Goal: Task Accomplishment & Management: Use online tool/utility

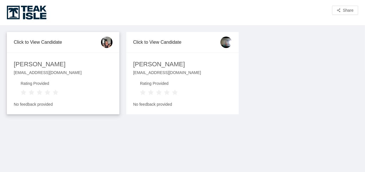
click at [40, 67] on div "Laura Meszaros" at bounding box center [40, 64] width 52 height 10
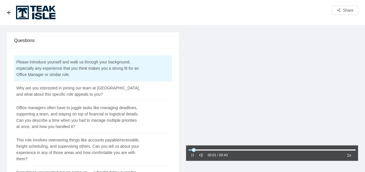
click at [192, 154] on icon "pause" at bounding box center [192, 155] width 4 height 4
click at [191, 156] on icon "caret-right" at bounding box center [192, 155] width 4 height 4
click at [194, 154] on icon "pause" at bounding box center [192, 155] width 4 height 4
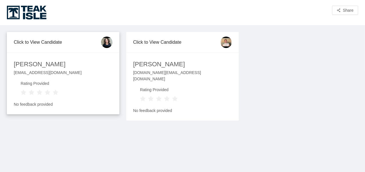
click at [34, 69] on div "[PERSON_NAME]" at bounding box center [40, 64] width 52 height 10
click at [34, 69] on div "Alinne Netto" at bounding box center [40, 64] width 52 height 10
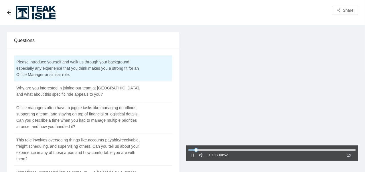
click at [194, 154] on icon "pause" at bounding box center [192, 155] width 4 height 4
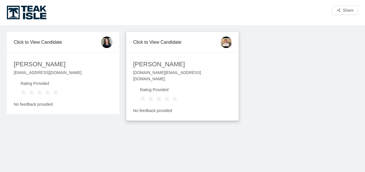
click at [159, 63] on div "Maria Romero" at bounding box center [159, 64] width 52 height 10
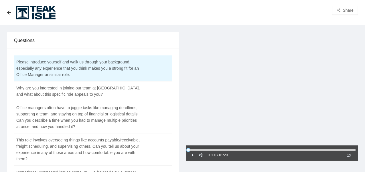
click at [192, 155] on icon "caret-right" at bounding box center [193, 155] width 2 height 3
click at [245, 103] on div at bounding box center [272, 89] width 172 height 115
click at [192, 154] on icon "caret-right" at bounding box center [192, 155] width 4 height 4
click at [192, 154] on icon "pause" at bounding box center [192, 155] width 4 height 4
click at [8, 12] on icon "arrow-left" at bounding box center [9, 13] width 4 height 4
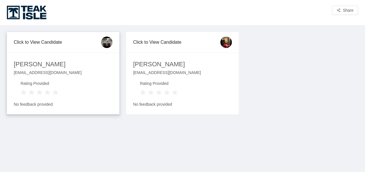
click at [39, 67] on div "Glendaliz Garcia" at bounding box center [40, 64] width 52 height 10
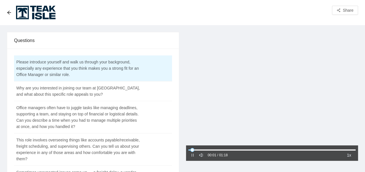
click at [193, 154] on icon "pause" at bounding box center [192, 155] width 2 height 3
click at [9, 13] on icon "arrow-left" at bounding box center [9, 12] width 5 height 5
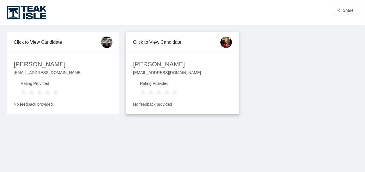
click at [163, 66] on div "Deborah Freed" at bounding box center [159, 64] width 52 height 10
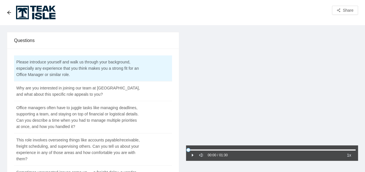
click at [191, 156] on icon "caret-right" at bounding box center [192, 155] width 4 height 4
click at [193, 156] on icon "pause" at bounding box center [192, 155] width 4 height 4
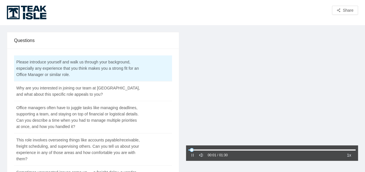
click at [193, 155] on icon "pause" at bounding box center [192, 155] width 2 height 3
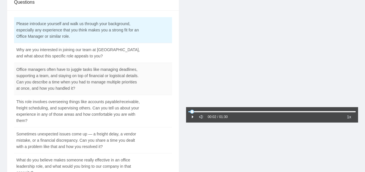
scroll to position [29, 0]
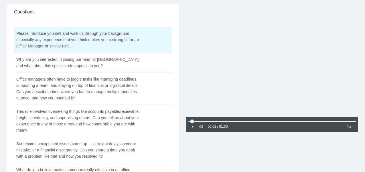
click at [192, 126] on icon "caret-right" at bounding box center [193, 126] width 2 height 3
click at [192, 127] on icon "pause" at bounding box center [192, 127] width 4 height 4
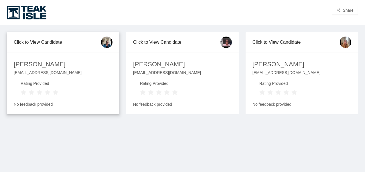
click at [50, 65] on div "[PERSON_NAME]" at bounding box center [40, 64] width 52 height 10
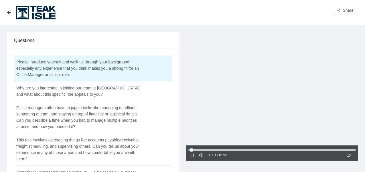
click at [192, 155] on icon "pause" at bounding box center [192, 155] width 4 height 4
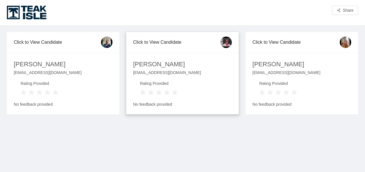
click at [145, 64] on div "[PERSON_NAME]" at bounding box center [159, 64] width 52 height 10
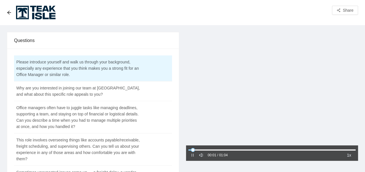
click at [193, 155] on icon "pause" at bounding box center [192, 155] width 4 height 4
click at [193, 154] on icon "caret-right" at bounding box center [192, 155] width 4 height 4
click at [193, 154] on icon "pause" at bounding box center [192, 155] width 4 height 4
